Goal: Task Accomplishment & Management: Manage account settings

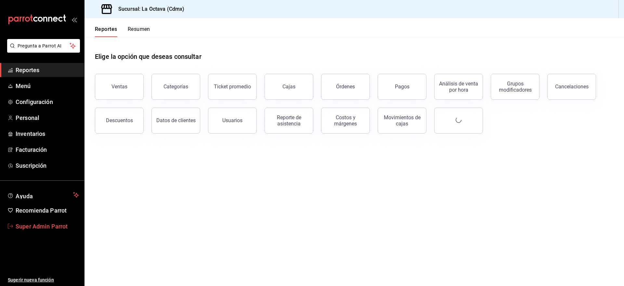
click at [46, 230] on span "Super Admin Parrot" at bounding box center [47, 226] width 63 height 9
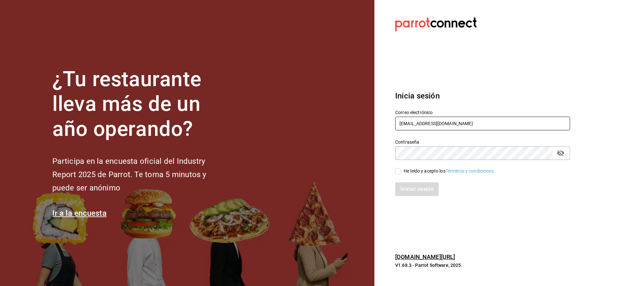
click at [422, 119] on input "cafeandrea@cdmx.com" at bounding box center [482, 124] width 175 height 14
paste input "cacao@tec"
type input "cafecacao@tec.com"
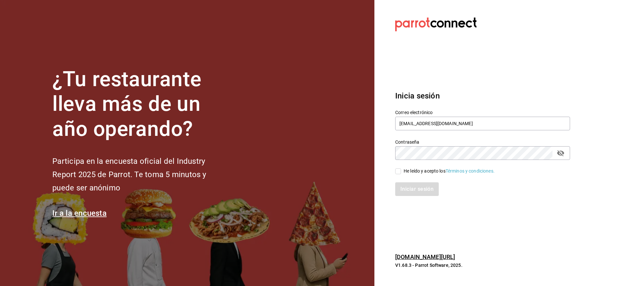
click at [413, 165] on div "He leído y acepto los Términos y condiciones." at bounding box center [479, 167] width 183 height 15
click at [413, 169] on div "He leído y acepto los Términos y condiciones." at bounding box center [449, 171] width 91 height 7
click at [401, 169] on input "He leído y acepto los Términos y condiciones." at bounding box center [398, 171] width 6 height 6
checkbox input "true"
click at [413, 201] on div "Inicia sesión Correo electrónico cafecacao@tec.com Contraseña Contraseña He leí…" at bounding box center [482, 143] width 175 height 122
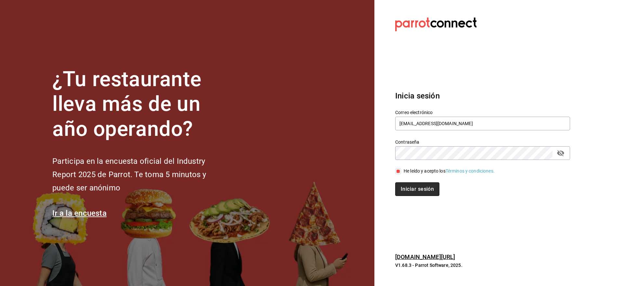
click at [413, 192] on button "Iniciar sesión" at bounding box center [417, 189] width 44 height 14
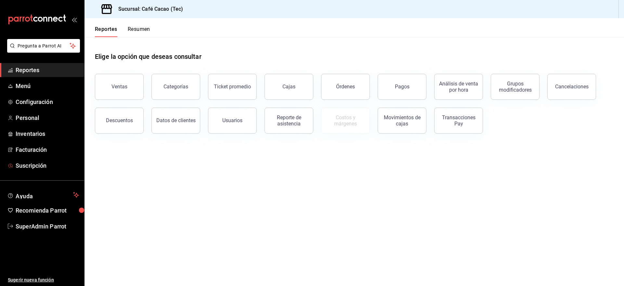
click at [21, 173] on div "Pregunta a Parrot AI Reportes Menú Configuración Personal Inventarios Facturaci…" at bounding box center [42, 162] width 84 height 247
click at [22, 163] on span "Suscripción" at bounding box center [47, 165] width 63 height 9
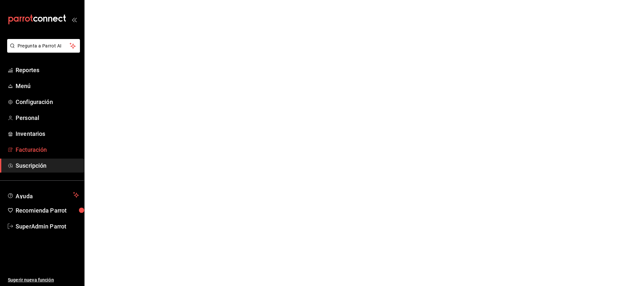
click at [30, 147] on span "Facturación" at bounding box center [47, 149] width 63 height 9
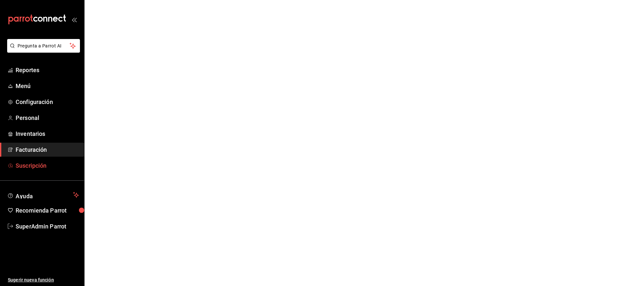
click at [27, 172] on link "Suscripción" at bounding box center [42, 166] width 84 height 14
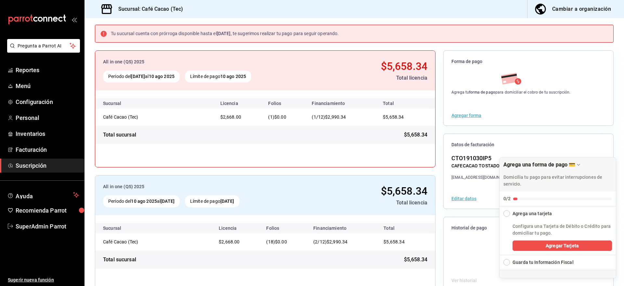
scroll to position [34, 0]
